Goal: Task Accomplishment & Management: Manage account settings

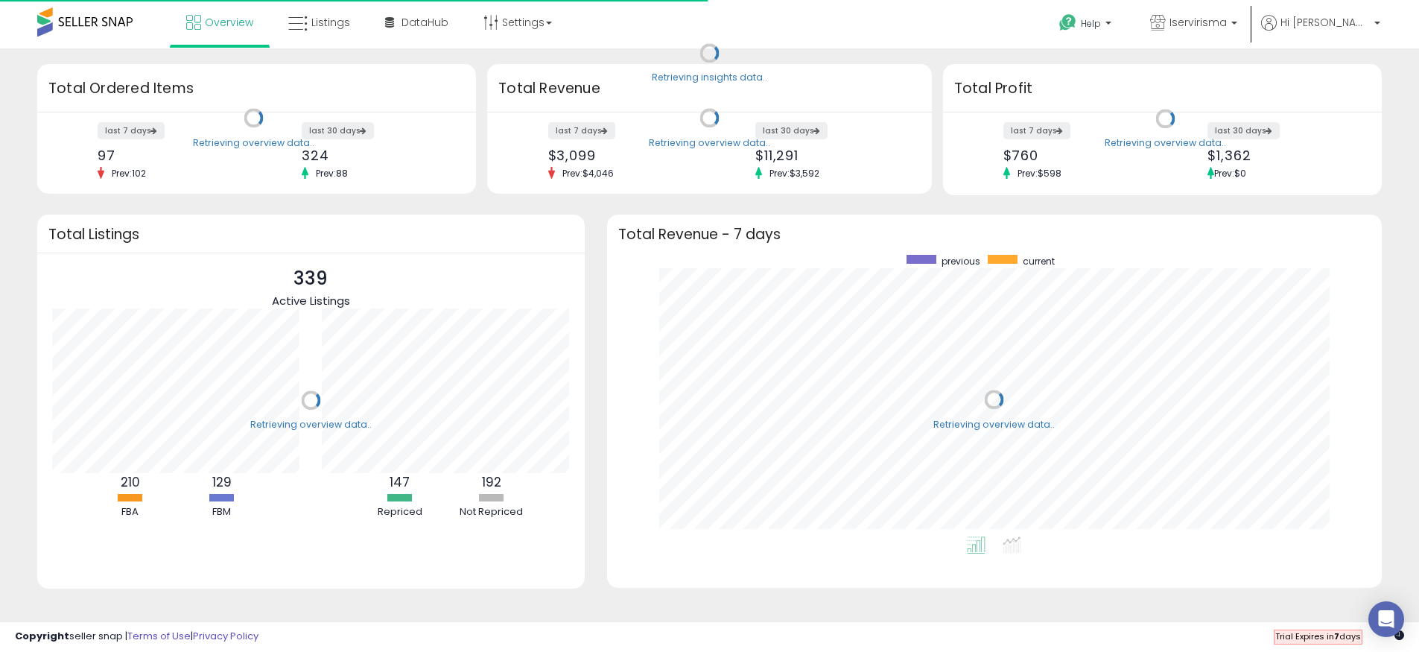
scroll to position [281, 745]
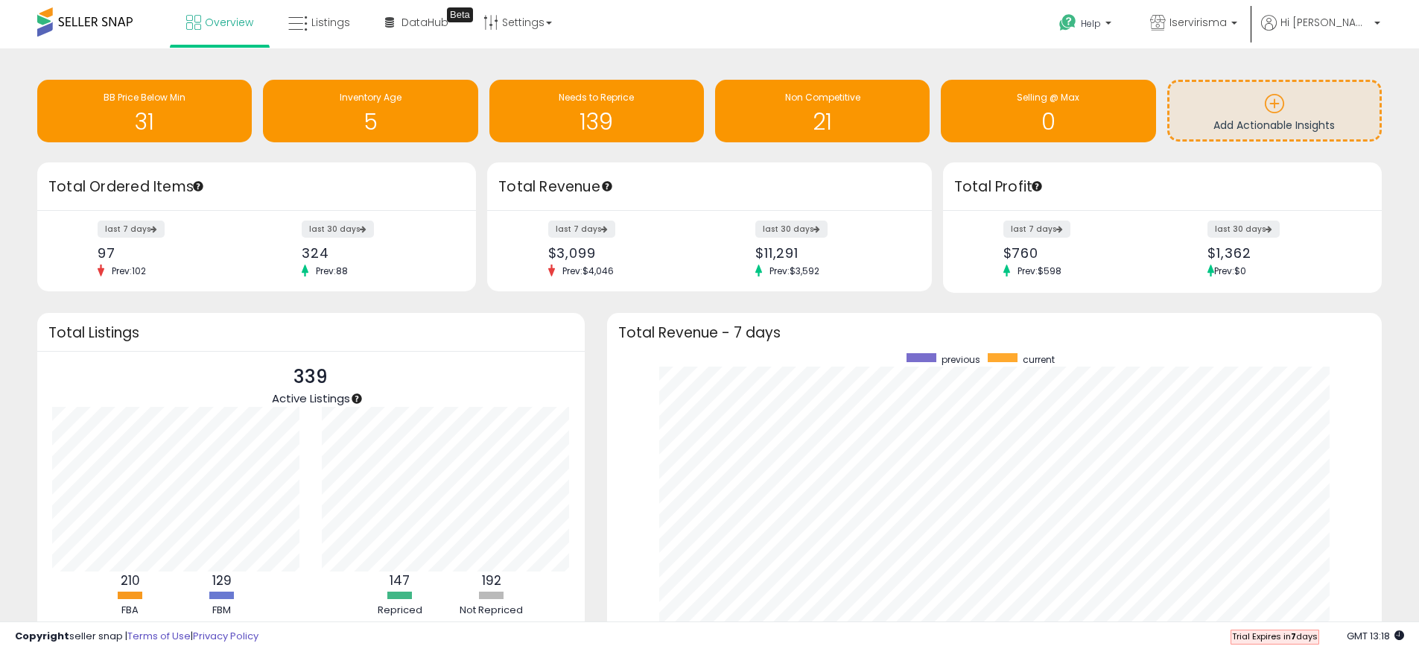
click at [599, 308] on div "Retrieving insights data.. BB Price Below Min 31 Inventory Age 5 Needs to Repri…" at bounding box center [709, 393] width 1404 height 661
click at [611, 329] on div "Total Revenue - 7 days" at bounding box center [994, 332] width 774 height 38
click at [408, 22] on span "DataHub" at bounding box center [424, 22] width 47 height 15
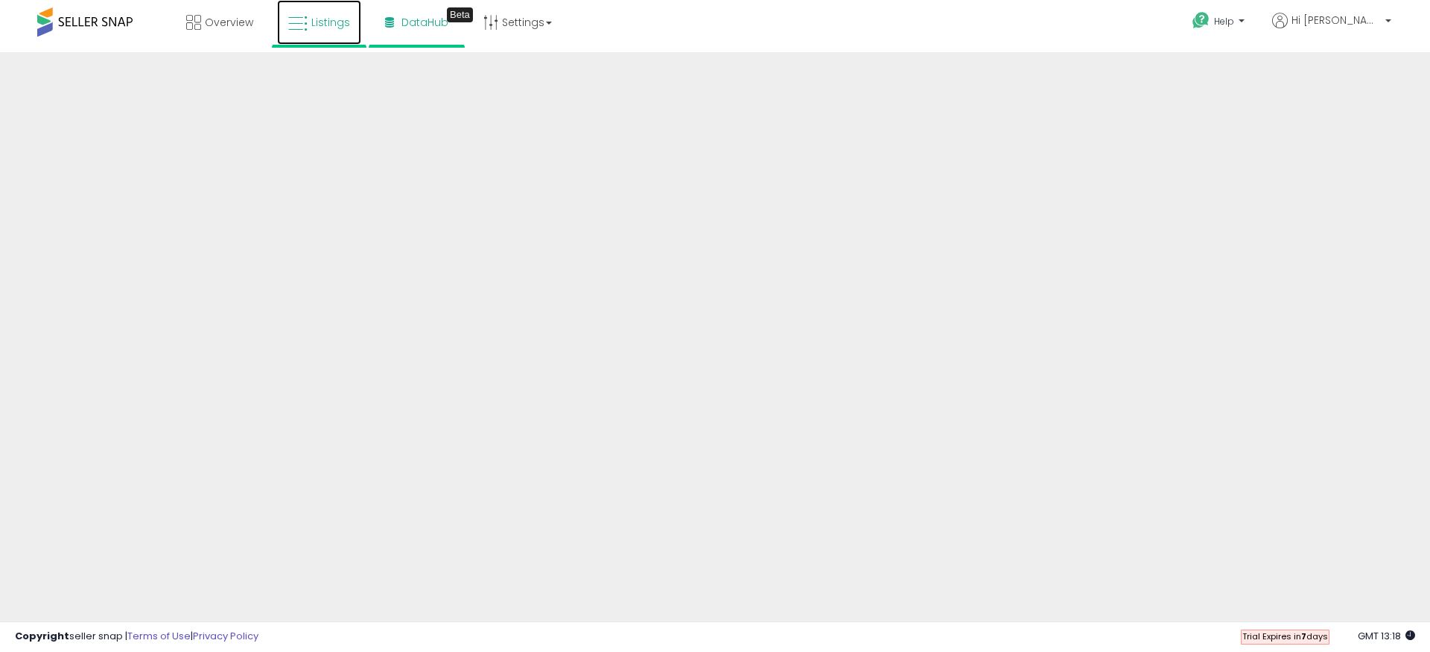
click at [328, 27] on span "Listings" at bounding box center [330, 22] width 39 height 15
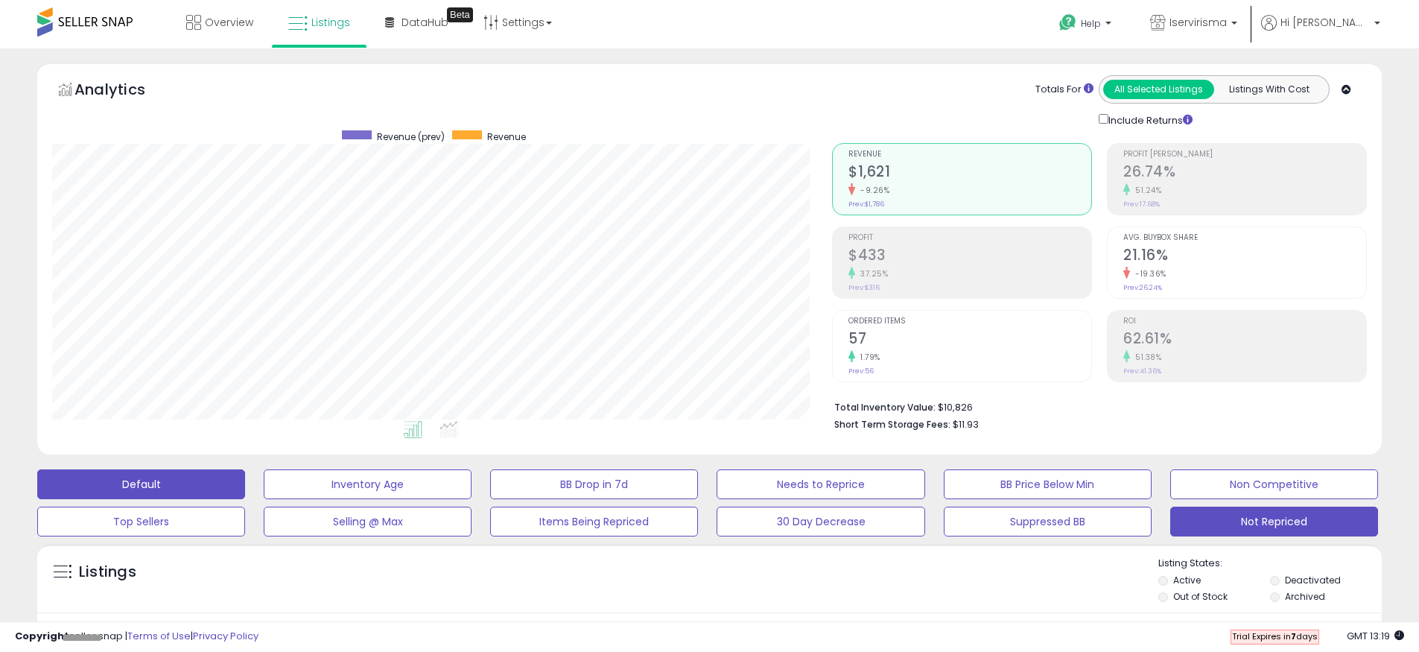
click at [1233, 513] on button "Not Repriced" at bounding box center [1274, 521] width 208 height 30
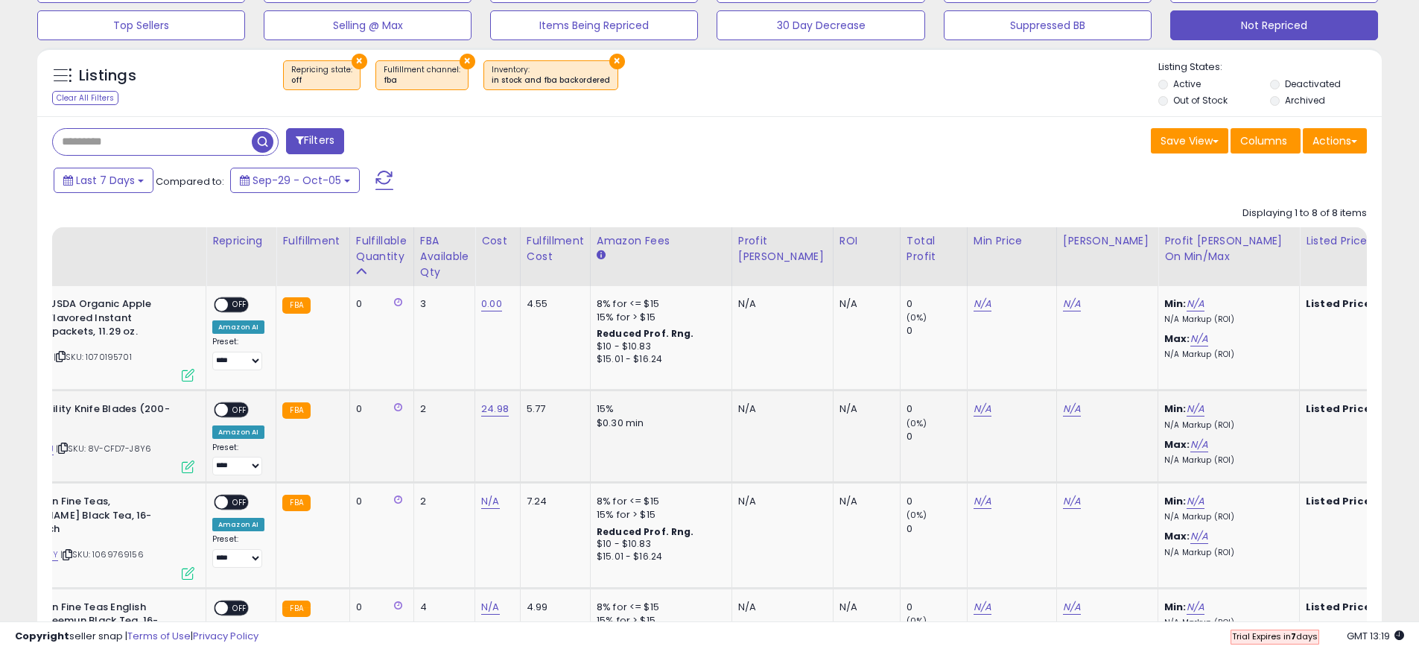
scroll to position [0, 243]
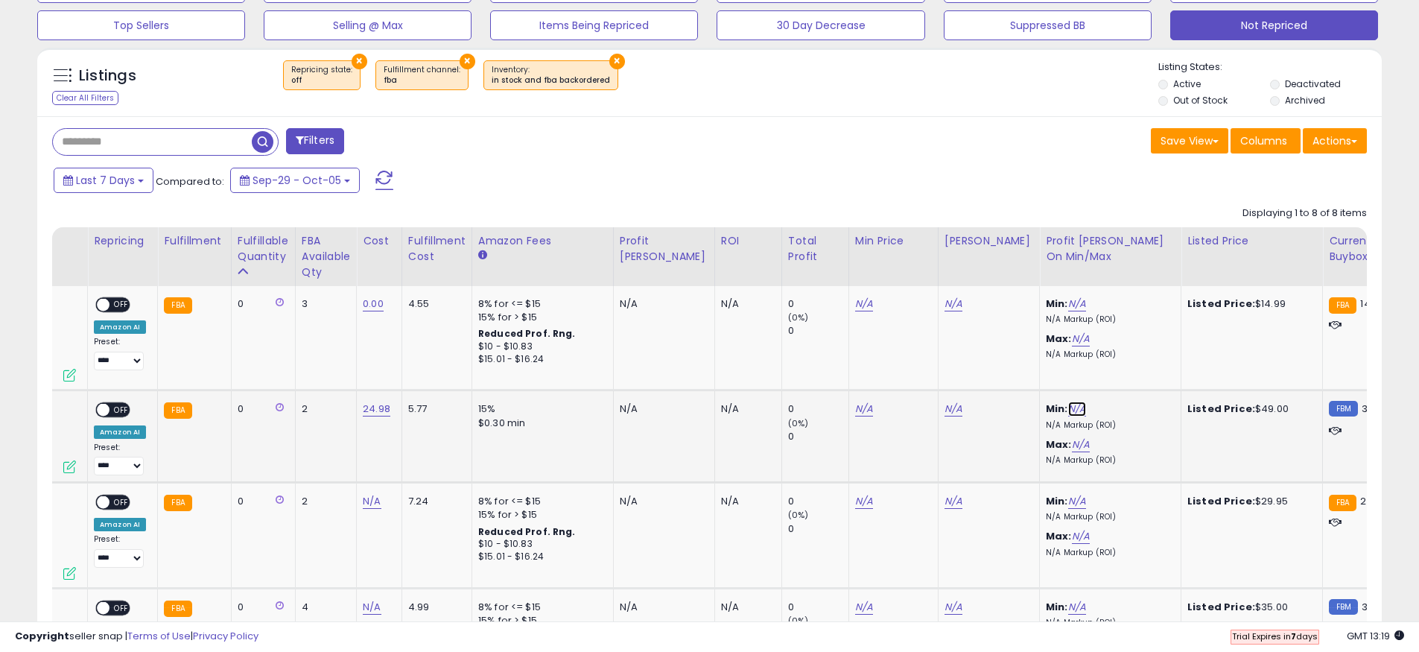
click at [1068, 412] on link "N/A" at bounding box center [1077, 408] width 18 height 15
type input "**"
click button "submit" at bounding box center [1078, 371] width 25 height 22
click at [1072, 439] on link "N/A" at bounding box center [1081, 444] width 18 height 15
type input "**"
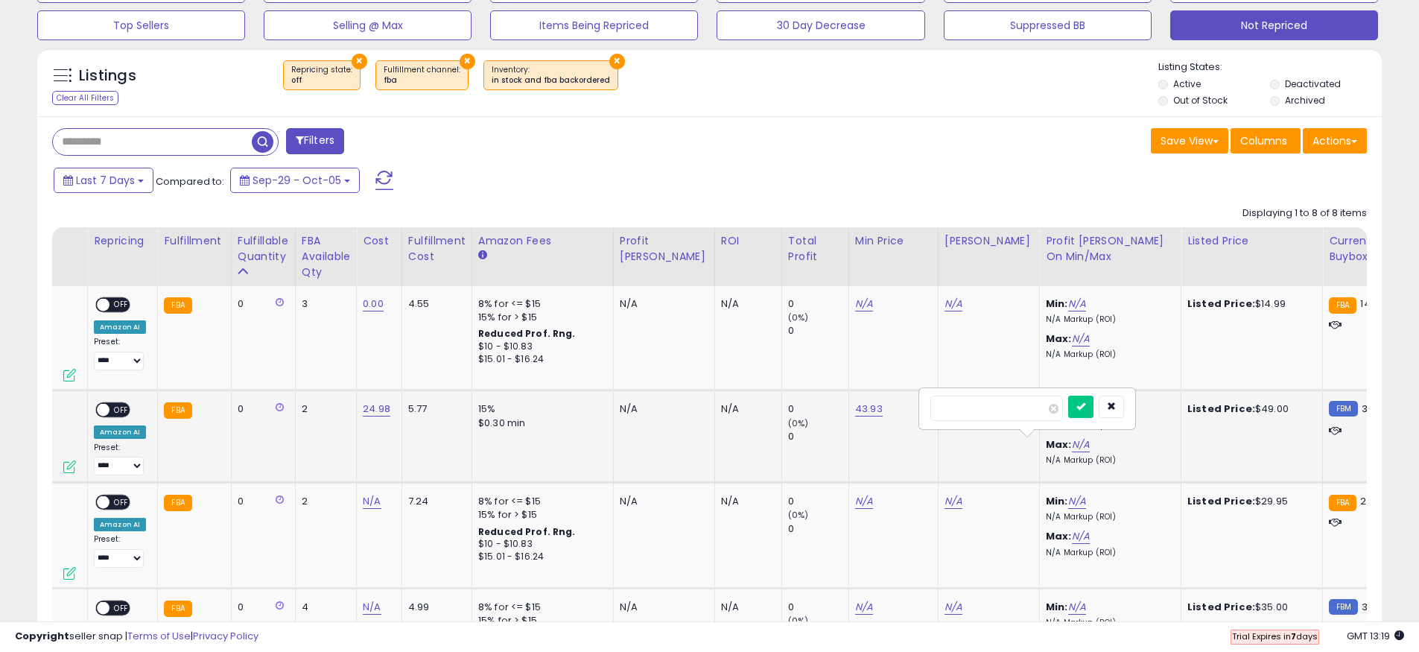
click button "submit" at bounding box center [1080, 406] width 25 height 22
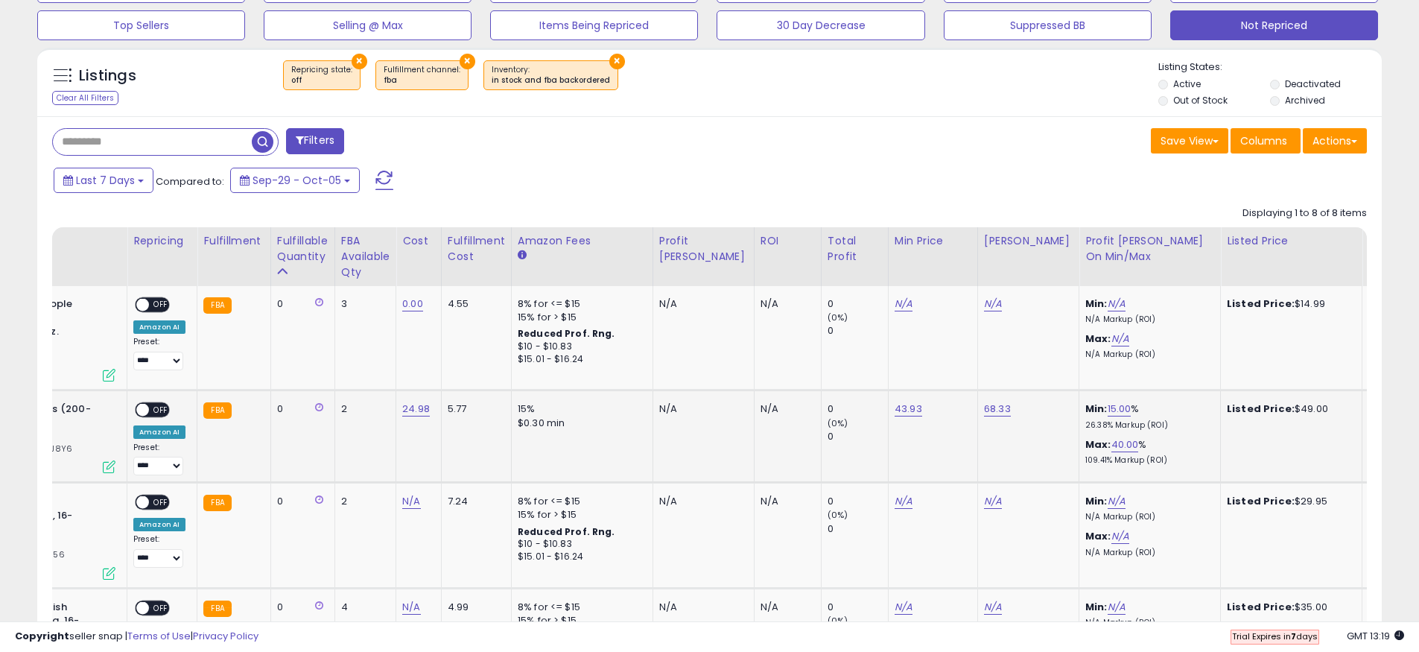
scroll to position [0, 0]
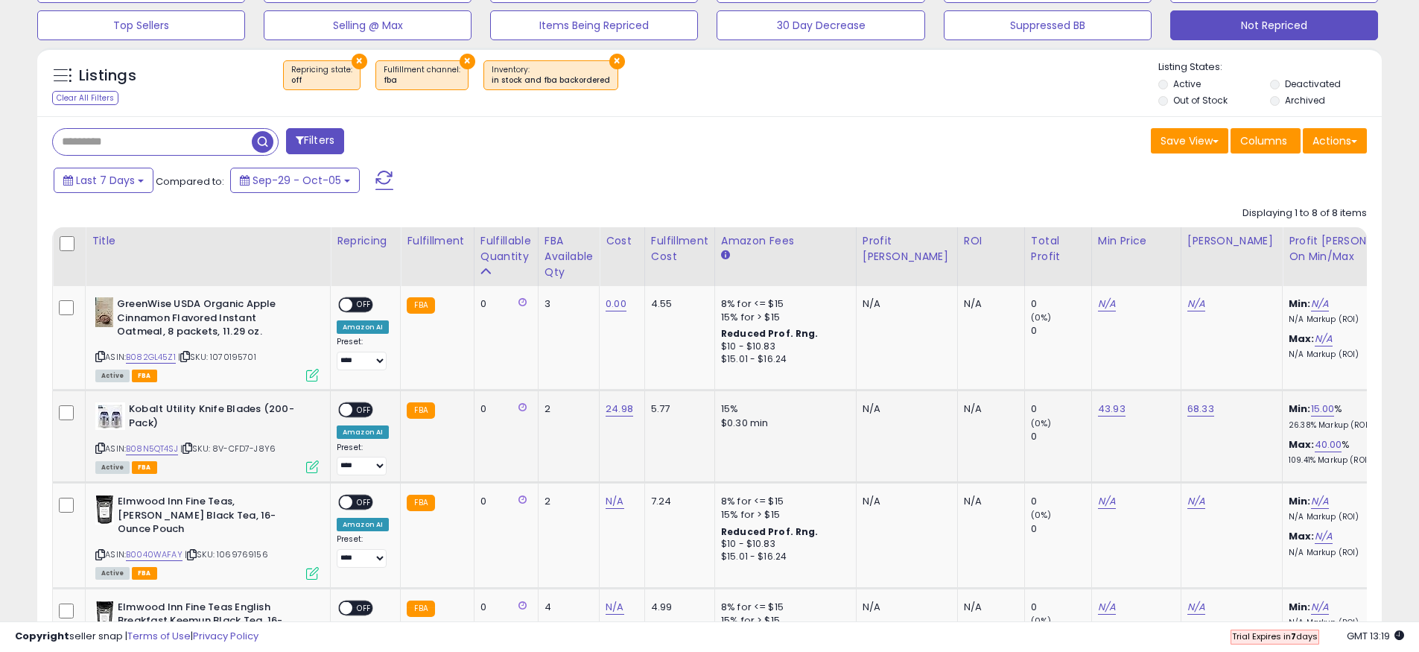
click at [348, 408] on span at bounding box center [346, 410] width 13 height 13
click at [366, 473] on select "**********" at bounding box center [362, 465] width 50 height 19
select select "**********"
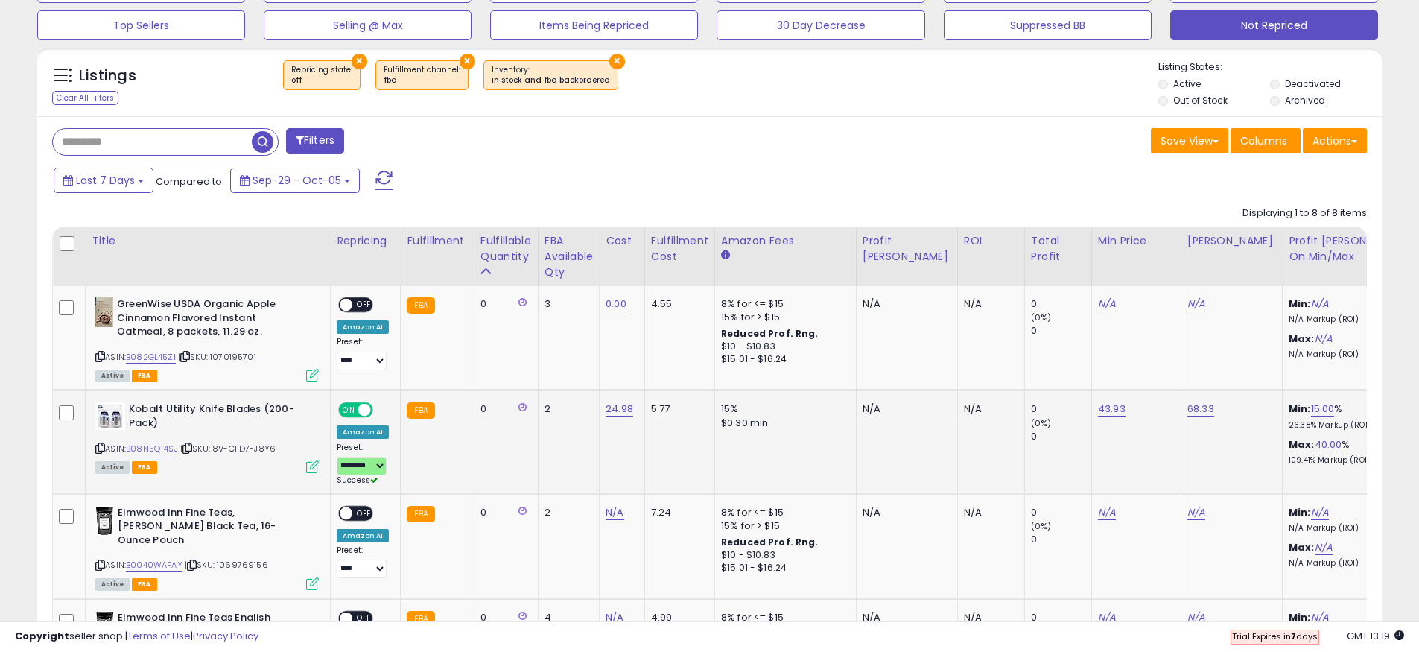
click at [553, 458] on td "2" at bounding box center [568, 441] width 61 height 103
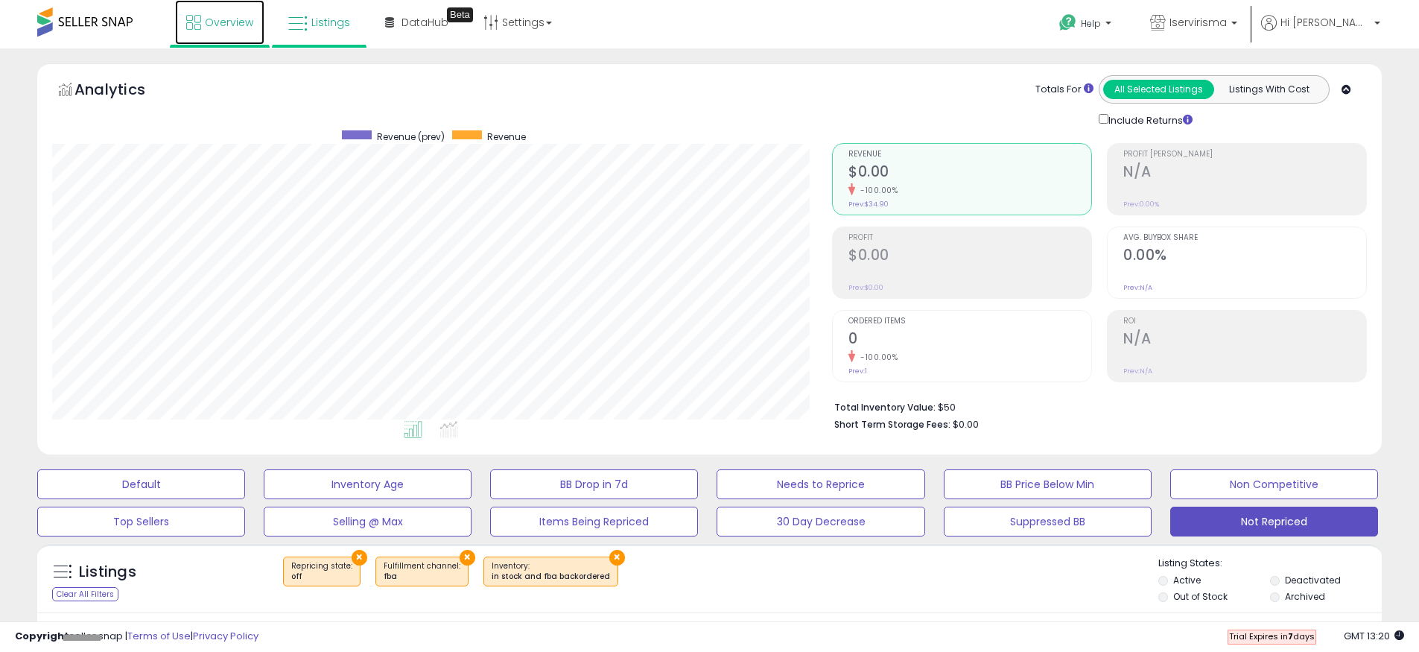
click at [232, 30] on link "Overview" at bounding box center [219, 22] width 89 height 45
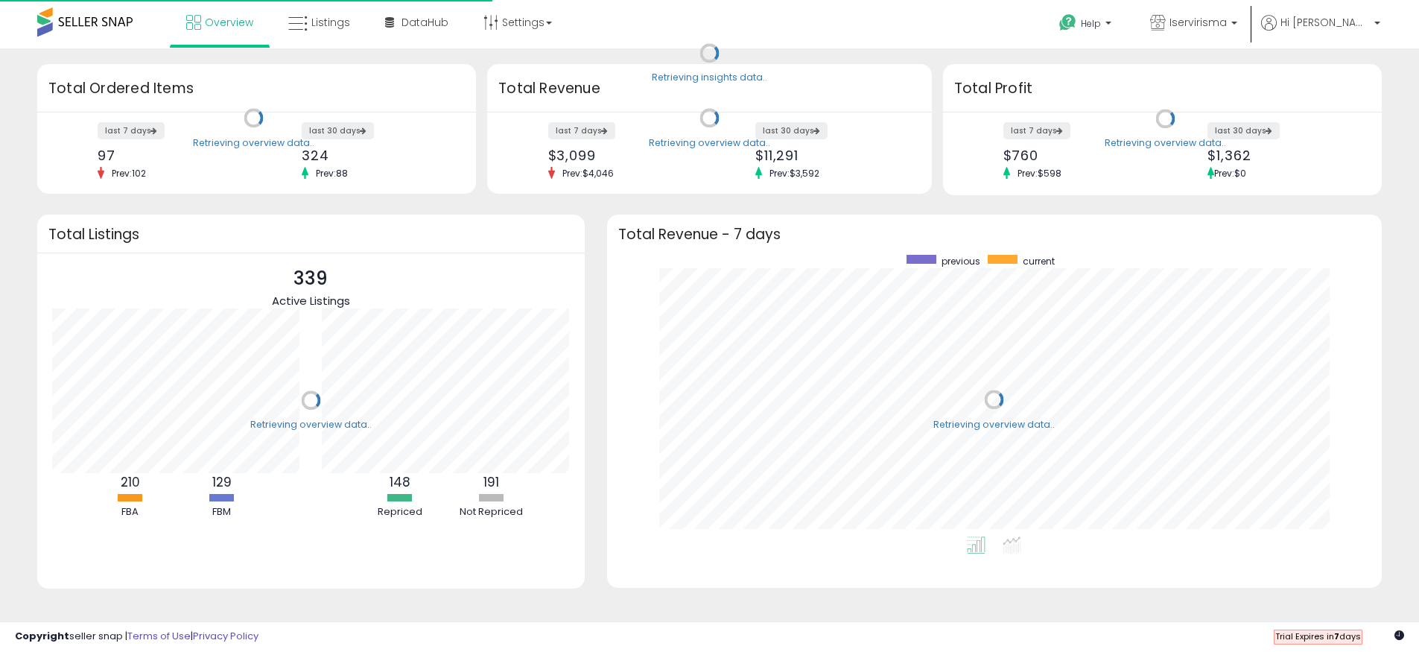
scroll to position [281, 745]
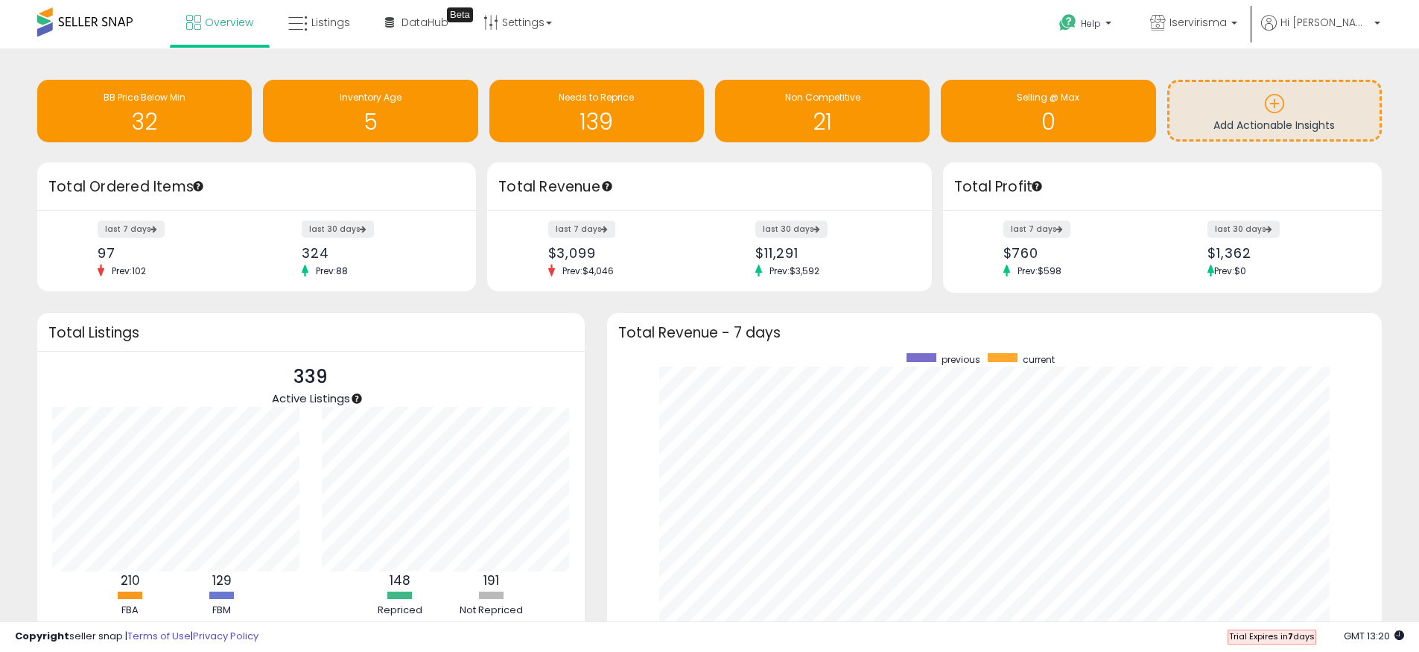
click at [593, 379] on div "Retrieving overview data.. Total Listings 339 Active Listings 210 FBA 129 FBM" at bounding box center [311, 509] width 570 height 392
